Goal: Transaction & Acquisition: Purchase product/service

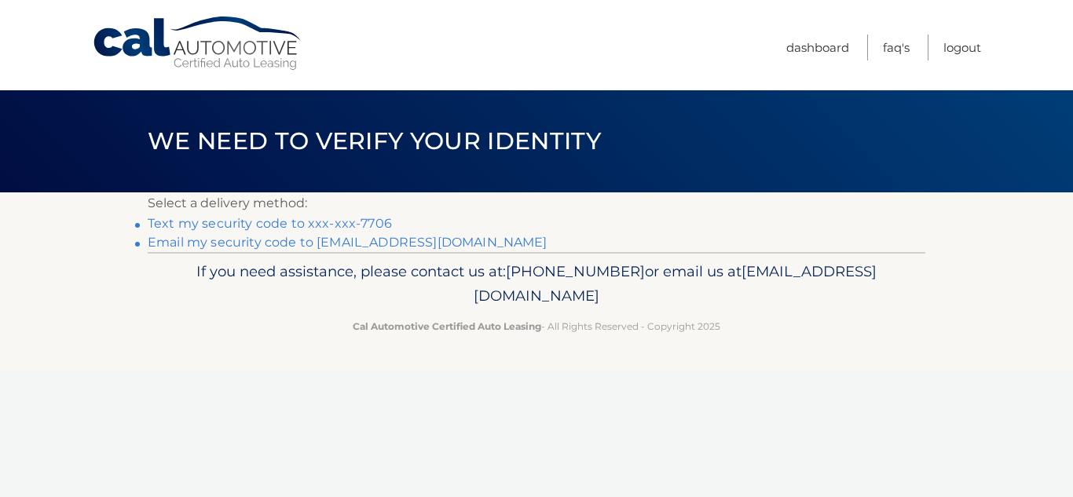
click at [258, 222] on link "Text my security code to xxx-xxx-7706" at bounding box center [270, 223] width 244 height 15
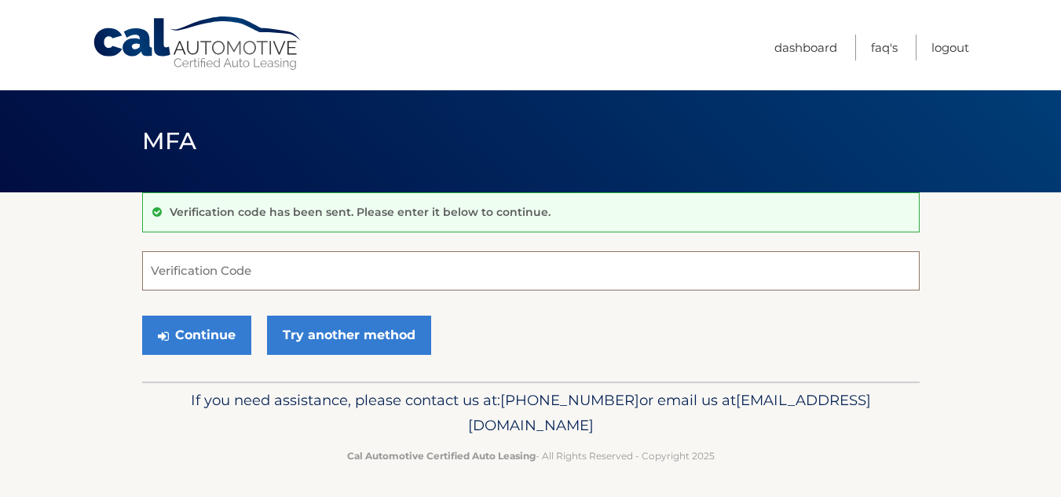
click at [270, 272] on input "Verification Code" at bounding box center [531, 270] width 778 height 39
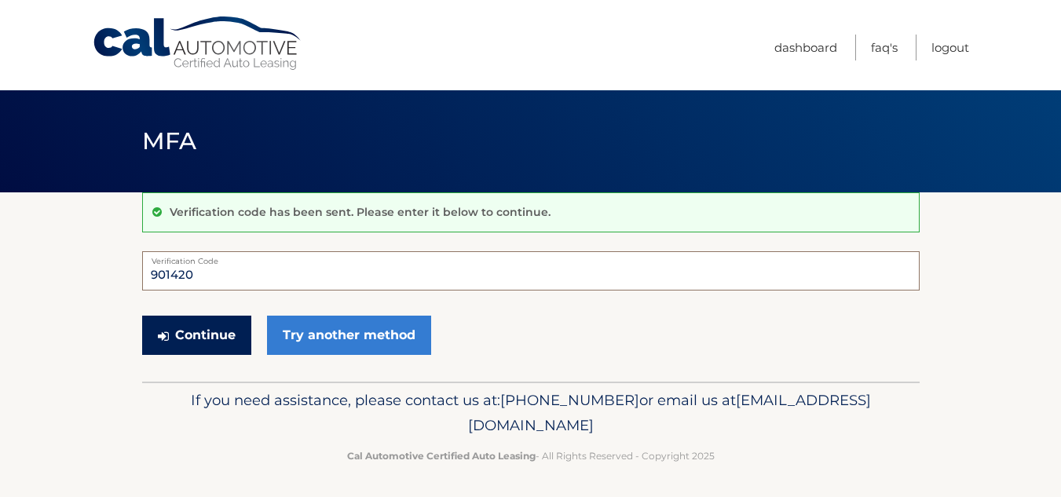
type input "901420"
click at [203, 335] on button "Continue" at bounding box center [196, 335] width 109 height 39
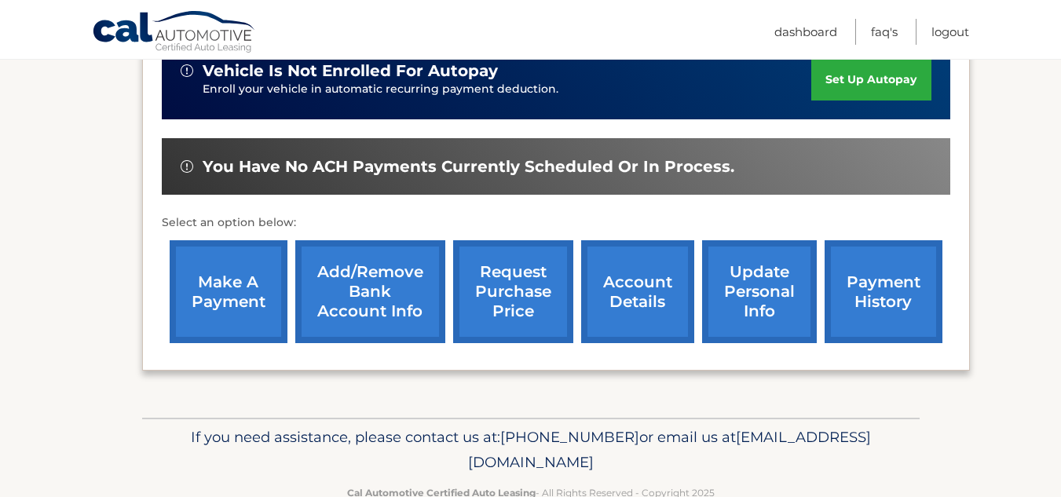
scroll to position [455, 0]
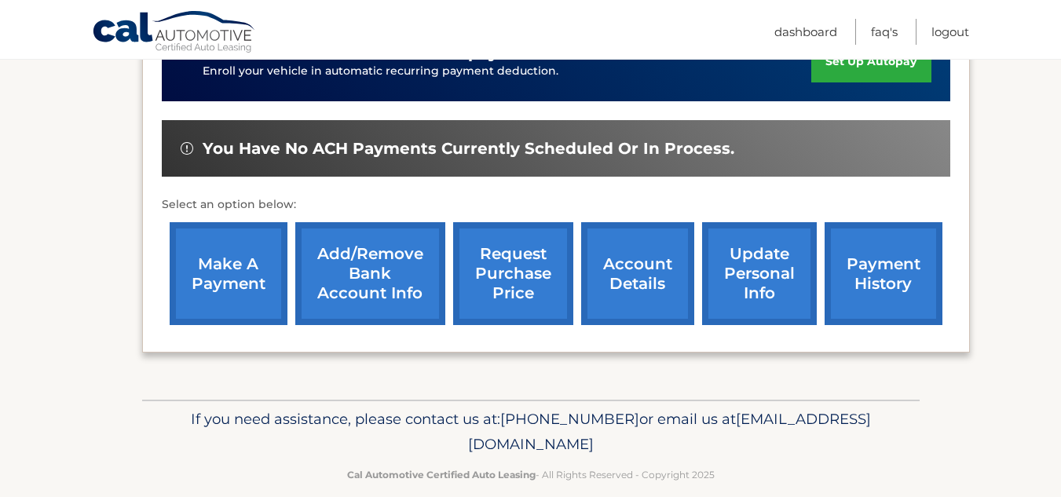
click at [233, 240] on link "make a payment" at bounding box center [229, 273] width 118 height 103
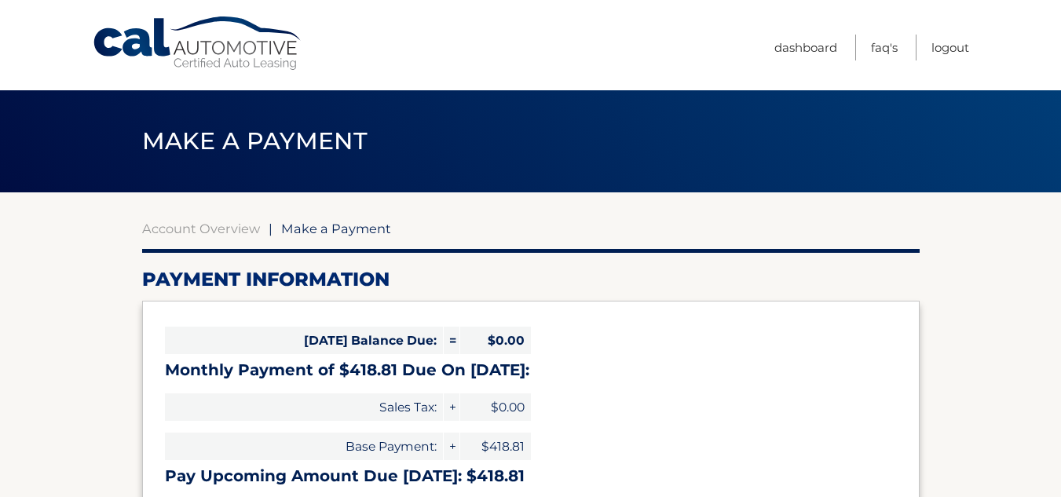
select select "Zjg3ZDRkMzctZTQ4MS00NDg4LTk4NjgtOTlmZTBiZWYzNDgx"
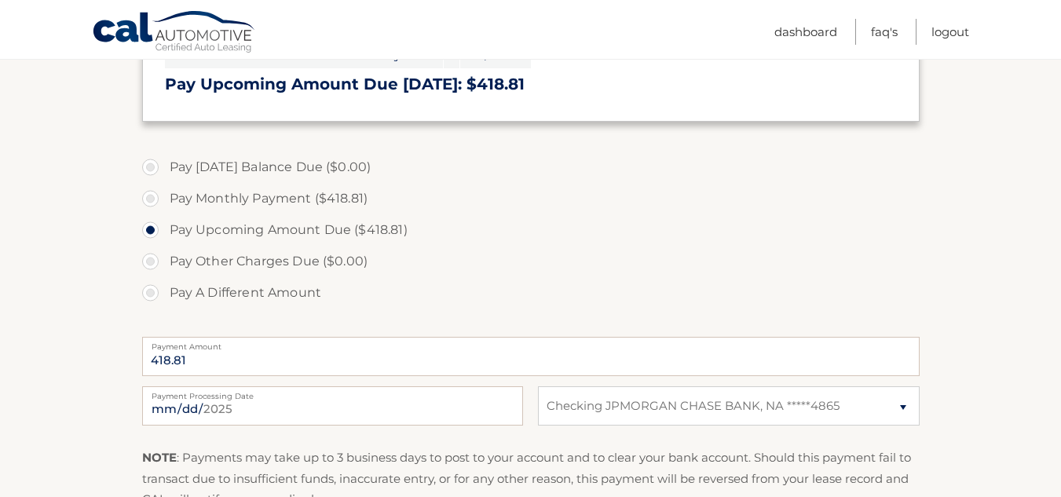
scroll to position [393, 0]
click at [150, 200] on label "Pay Monthly Payment ($418.81)" at bounding box center [531, 197] width 778 height 31
click at [150, 200] on input "Pay Monthly Payment ($418.81)" at bounding box center [156, 194] width 16 height 25
radio input "true"
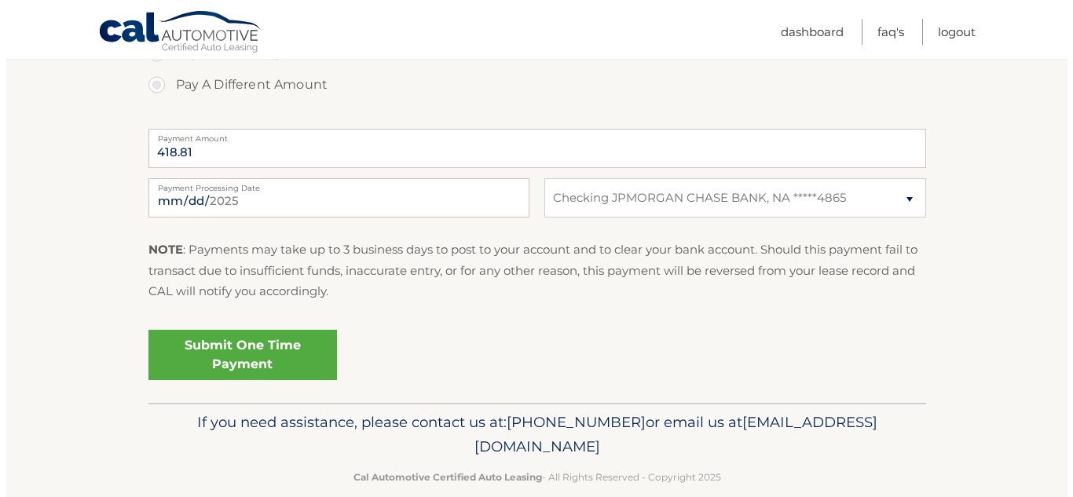
scroll to position [625, 0]
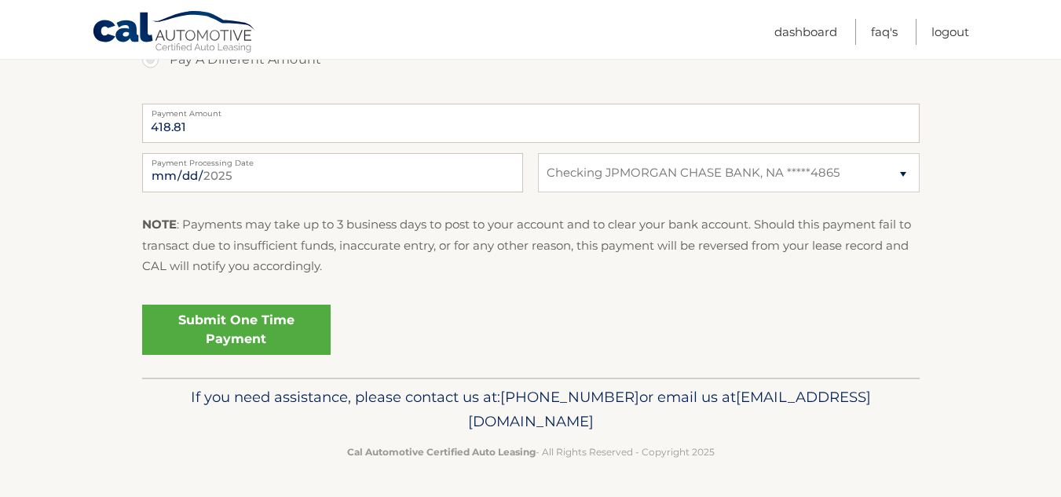
click at [236, 324] on link "Submit One Time Payment" at bounding box center [236, 330] width 189 height 50
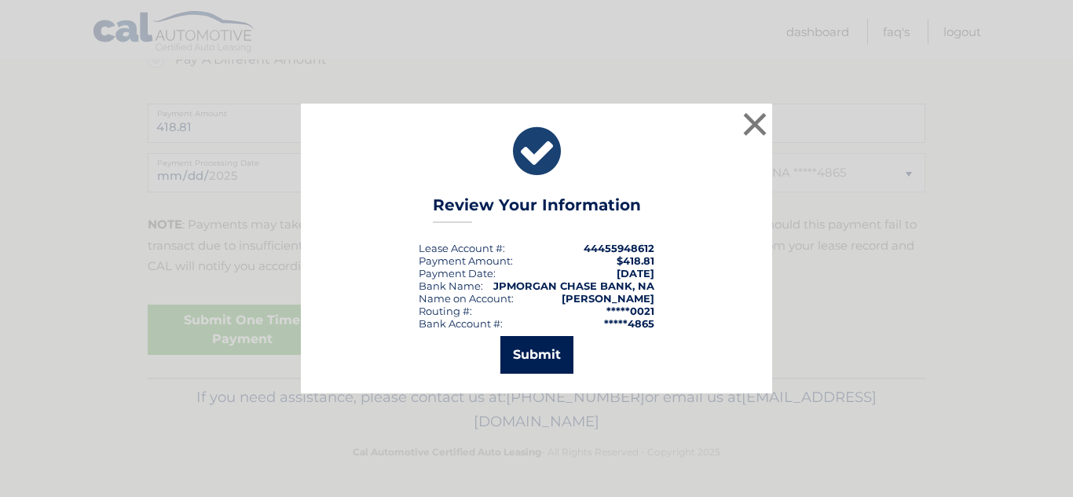
click at [537, 359] on button "Submit" at bounding box center [536, 355] width 73 height 38
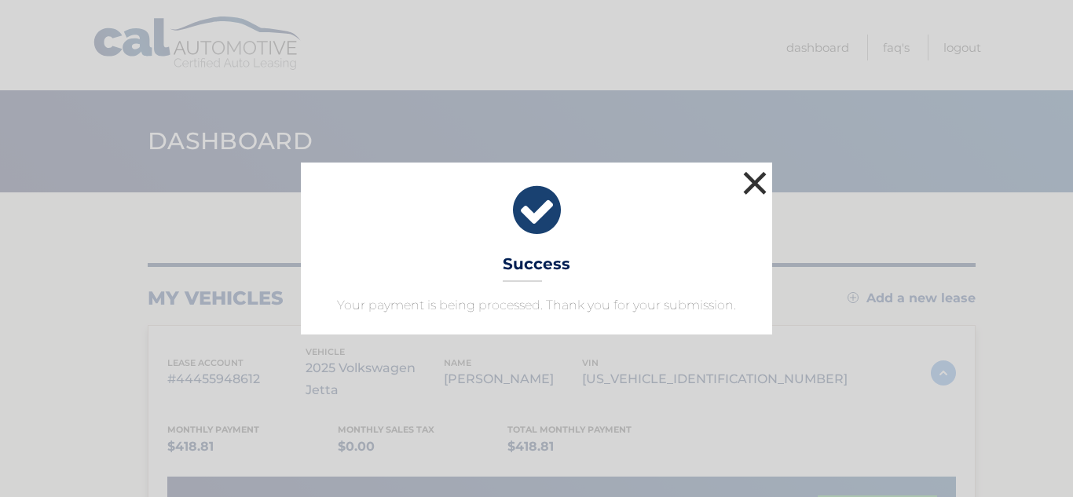
click at [751, 176] on button "×" at bounding box center [754, 182] width 31 height 31
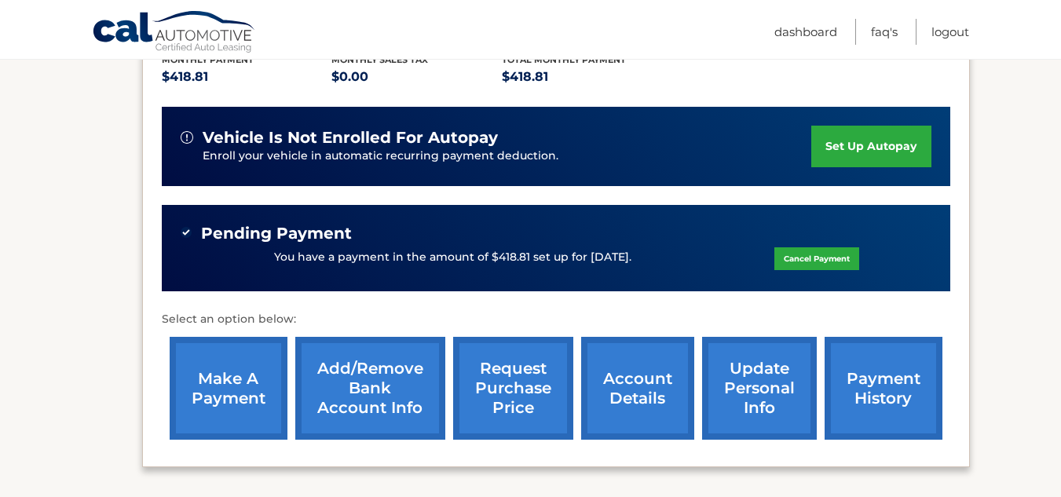
scroll to position [406, 0]
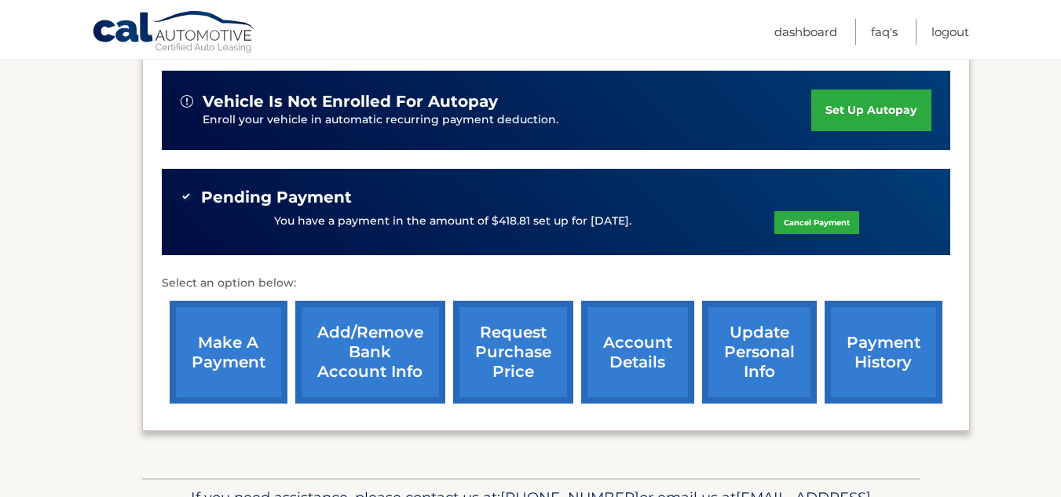
click at [876, 330] on link "payment history" at bounding box center [884, 352] width 118 height 103
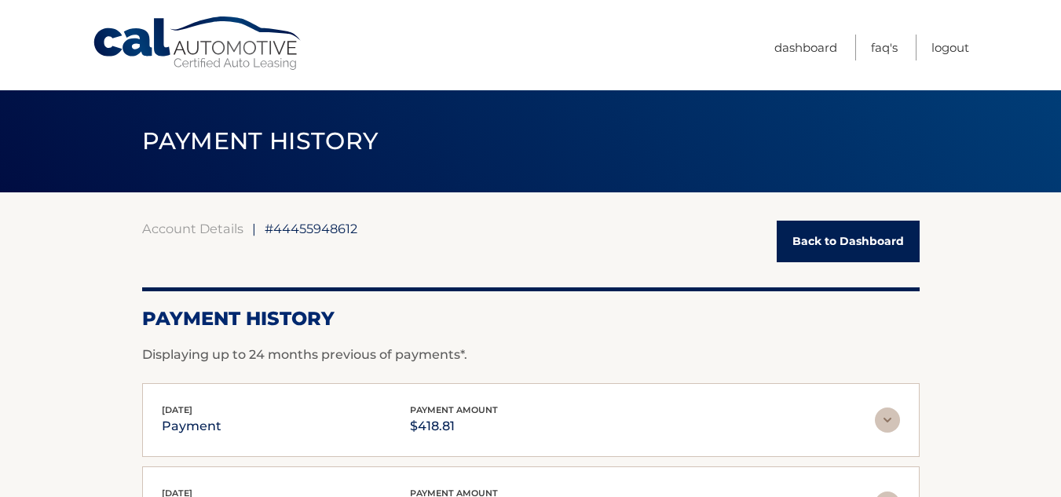
click at [861, 240] on link "Back to Dashboard" at bounding box center [848, 242] width 143 height 42
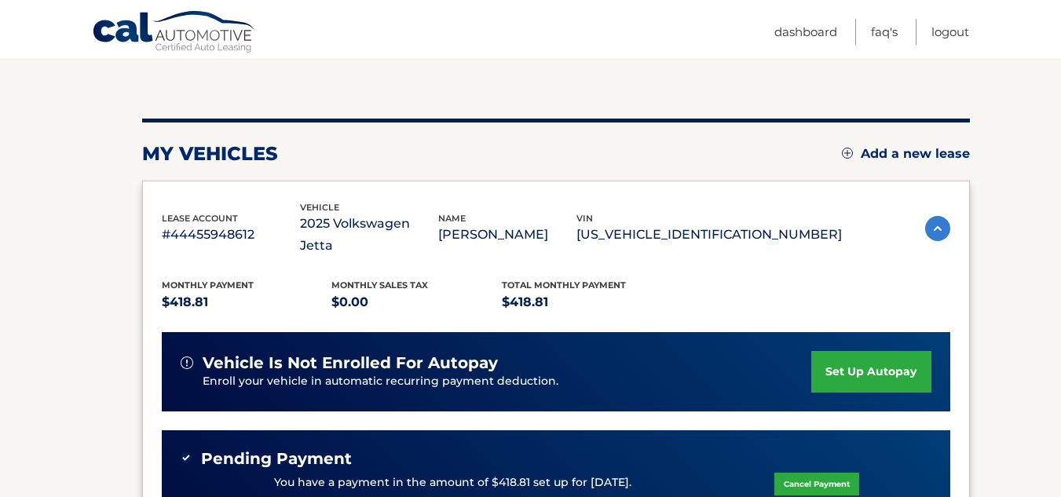
scroll to position [393, 0]
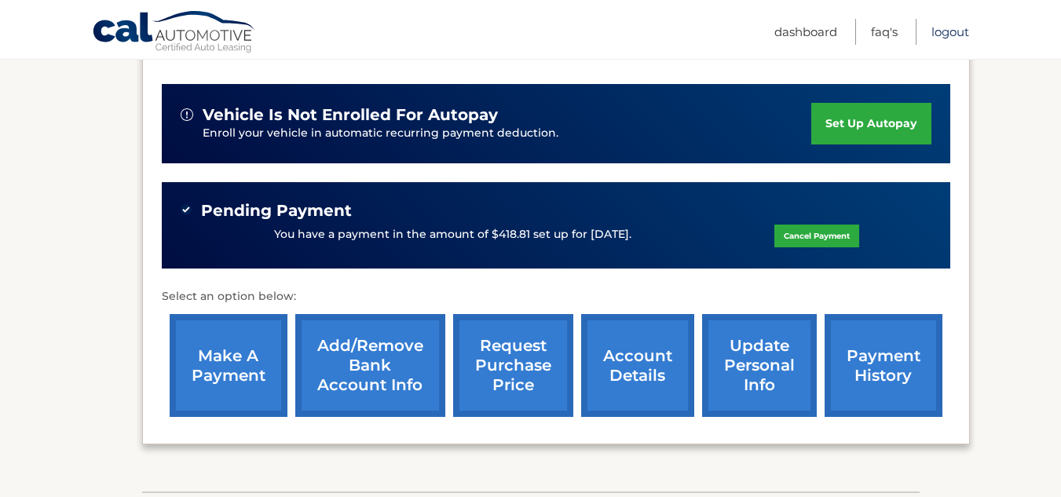
click at [950, 31] on link "Logout" at bounding box center [951, 32] width 38 height 26
